Goal: Ask a question

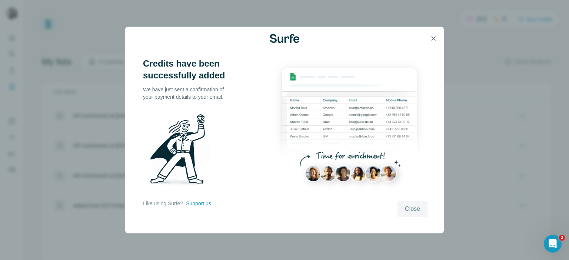
click at [418, 207] on span "Close" at bounding box center [412, 209] width 15 height 9
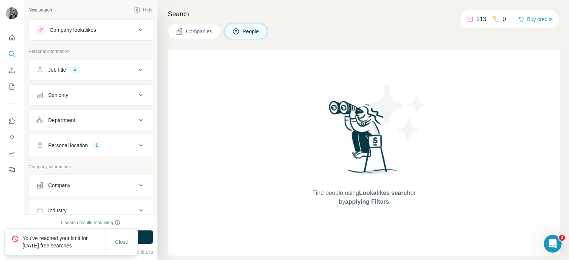
click at [400, 24] on div "Companies People" at bounding box center [364, 32] width 392 height 16
click at [123, 243] on span "Close" at bounding box center [121, 241] width 13 height 7
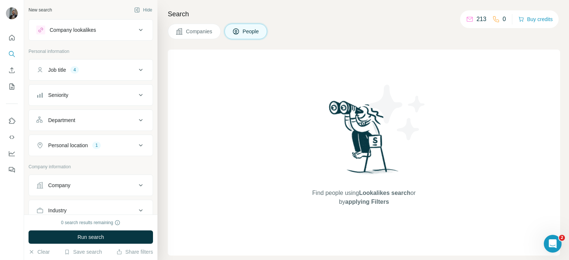
click at [381, 24] on div "Companies People" at bounding box center [364, 32] width 392 height 16
click at [414, 33] on div "Companies People" at bounding box center [364, 32] width 392 height 16
click at [345, 13] on h4 "Search" at bounding box center [364, 14] width 392 height 10
click at [195, 33] on span "Companies" at bounding box center [199, 31] width 27 height 7
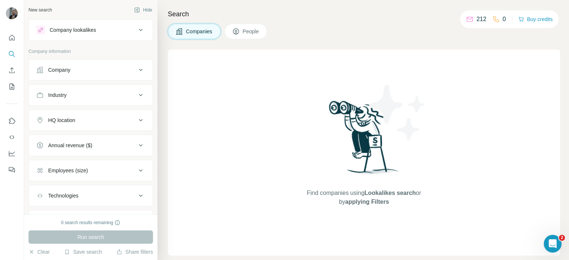
click at [325, 26] on div "Companies People" at bounding box center [364, 32] width 392 height 16
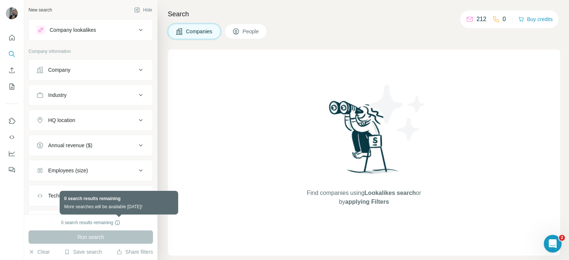
click at [118, 222] on icon at bounding box center [117, 223] width 0 height 2
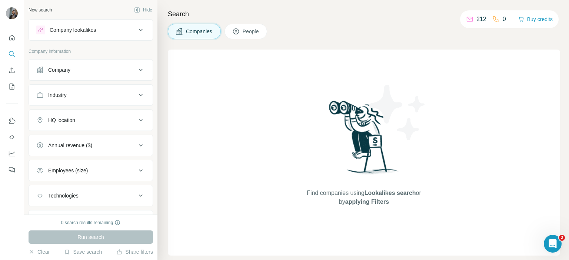
click at [392, 24] on div "Companies People" at bounding box center [364, 32] width 392 height 16
click at [533, 17] on button "Buy credits" at bounding box center [535, 19] width 34 height 10
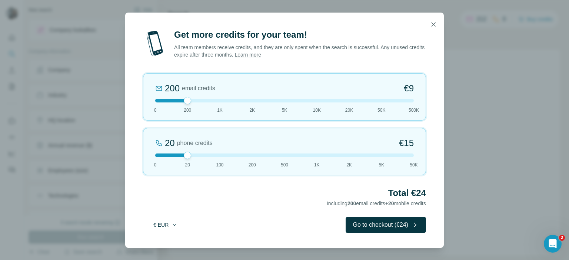
click at [175, 225] on icon "button" at bounding box center [174, 225] width 6 height 6
click at [227, 201] on div "Total €24 Including 200 email credits + 20 mobile credits" at bounding box center [284, 197] width 283 height 21
click at [436, 22] on icon "button" at bounding box center [433, 24] width 7 height 7
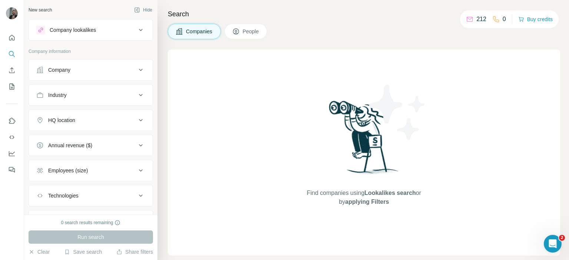
click at [458, 40] on div "Search Companies People Find companies using Lookalikes search or by applying F…" at bounding box center [362, 130] width 411 height 260
click at [552, 239] on icon "Open Intercom Messenger" at bounding box center [551, 243] width 12 height 12
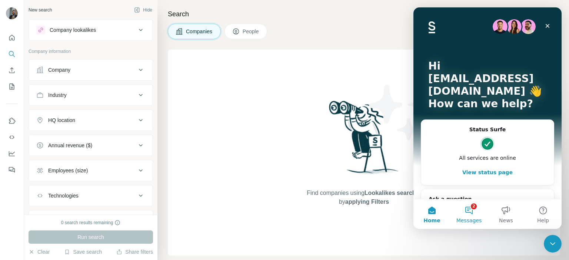
click at [471, 211] on button "2 Messages" at bounding box center [468, 215] width 37 height 30
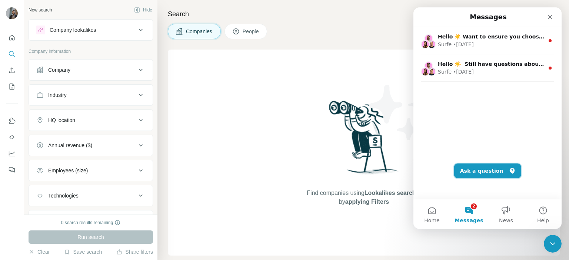
click at [478, 176] on button "Ask a question" at bounding box center [487, 171] width 67 height 15
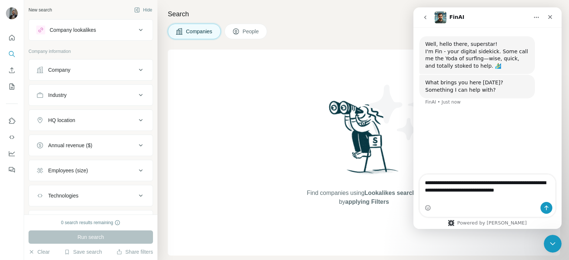
type textarea "**********"
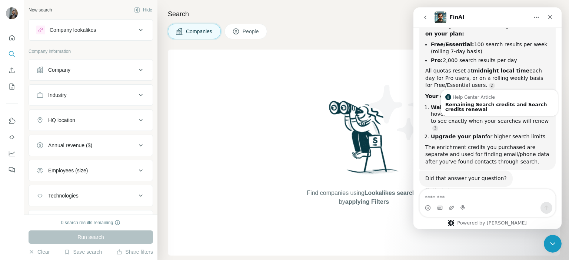
scroll to position [166, 0]
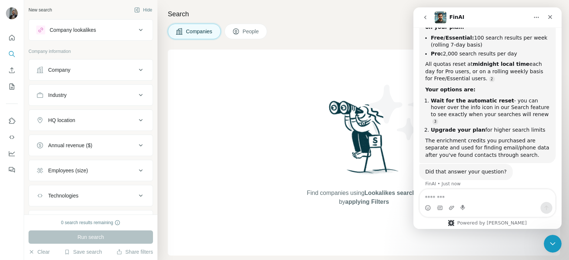
click at [493, 137] on div "The enrichment credits you purchased are separate and used for finding email/ph…" at bounding box center [487, 148] width 124 height 22
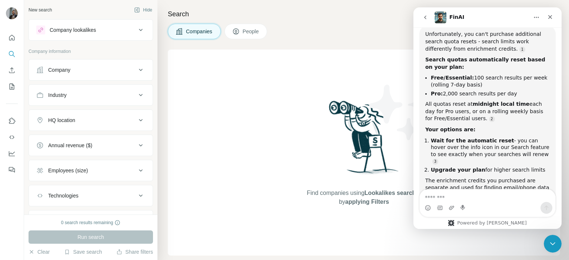
scroll to position [99, 0]
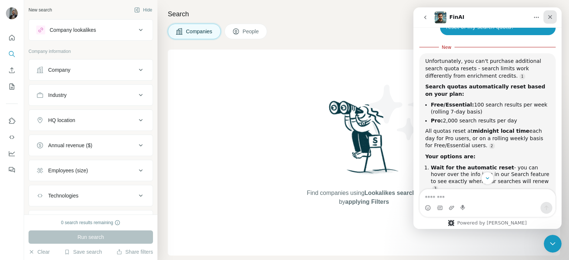
click at [550, 17] on icon "Close" at bounding box center [550, 17] width 4 height 4
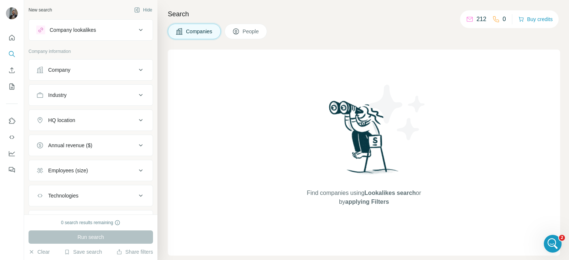
scroll to position [153, 0]
click at [381, 21] on div "Search Companies People Find companies using Lookalikes search or by applying F…" at bounding box center [362, 130] width 411 height 260
click at [347, 19] on h4 "Search" at bounding box center [364, 14] width 392 height 10
click at [385, 10] on h4 "Search" at bounding box center [364, 14] width 392 height 10
click at [336, 27] on div "Companies People" at bounding box center [364, 32] width 392 height 16
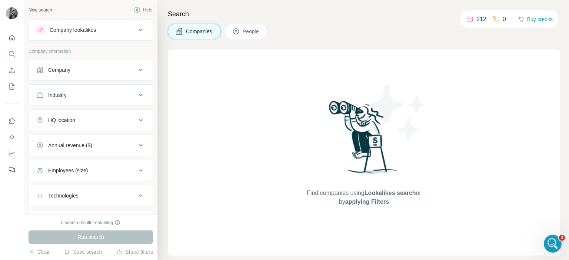
click at [354, 23] on div "Search Companies People Find companies using Lookalikes search or by applying F…" at bounding box center [362, 130] width 411 height 260
click at [334, 34] on div "Companies People" at bounding box center [364, 32] width 392 height 16
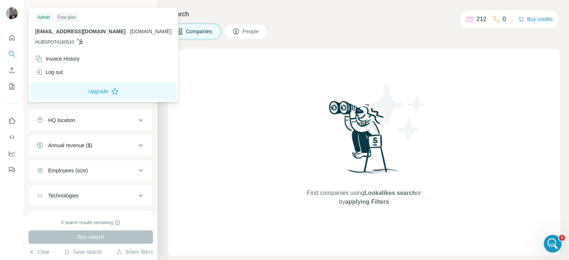
click at [12, 12] on img at bounding box center [12, 13] width 12 height 12
click at [11, 156] on icon "Dashboard" at bounding box center [11, 153] width 7 height 7
